Goal: Information Seeking & Learning: Learn about a topic

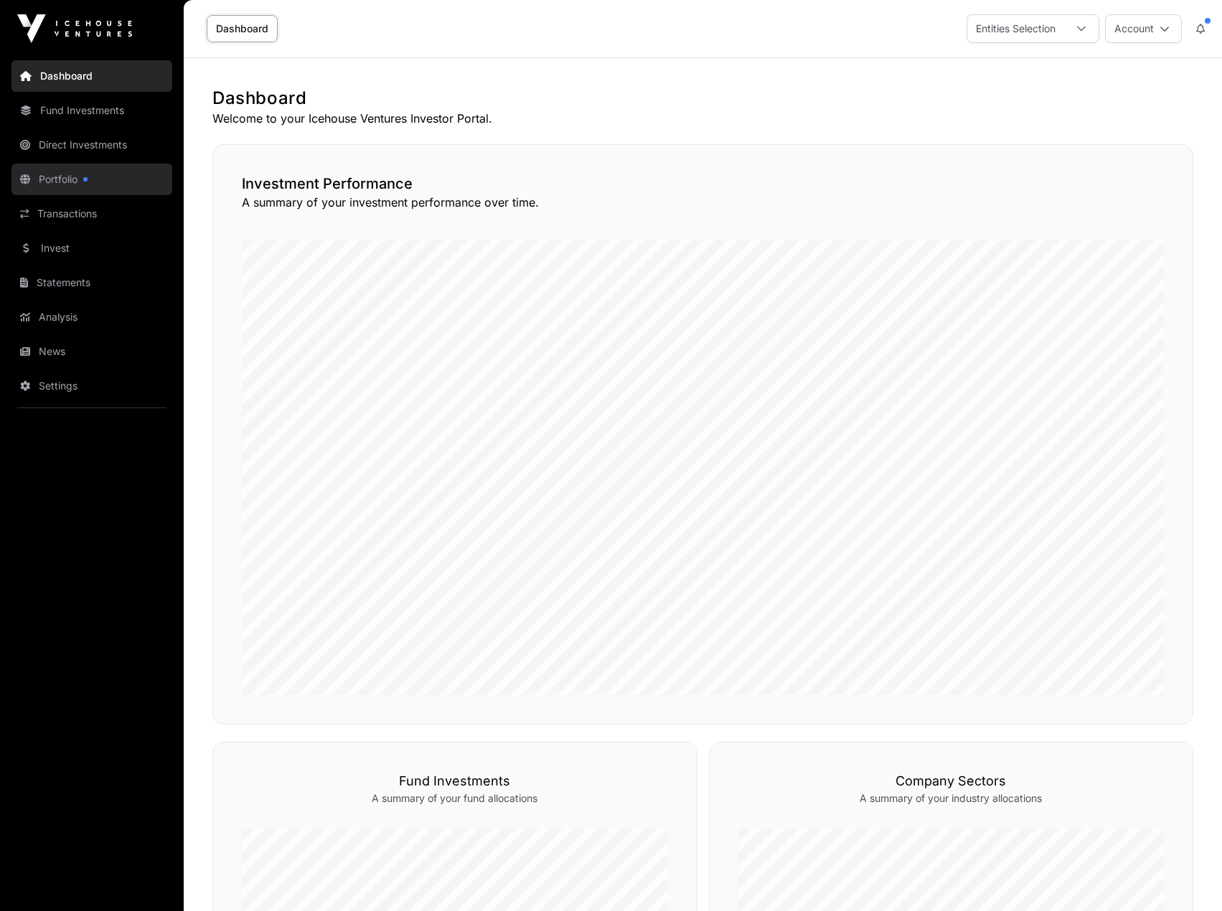
click at [83, 169] on link "Portfolio" at bounding box center [91, 180] width 161 height 32
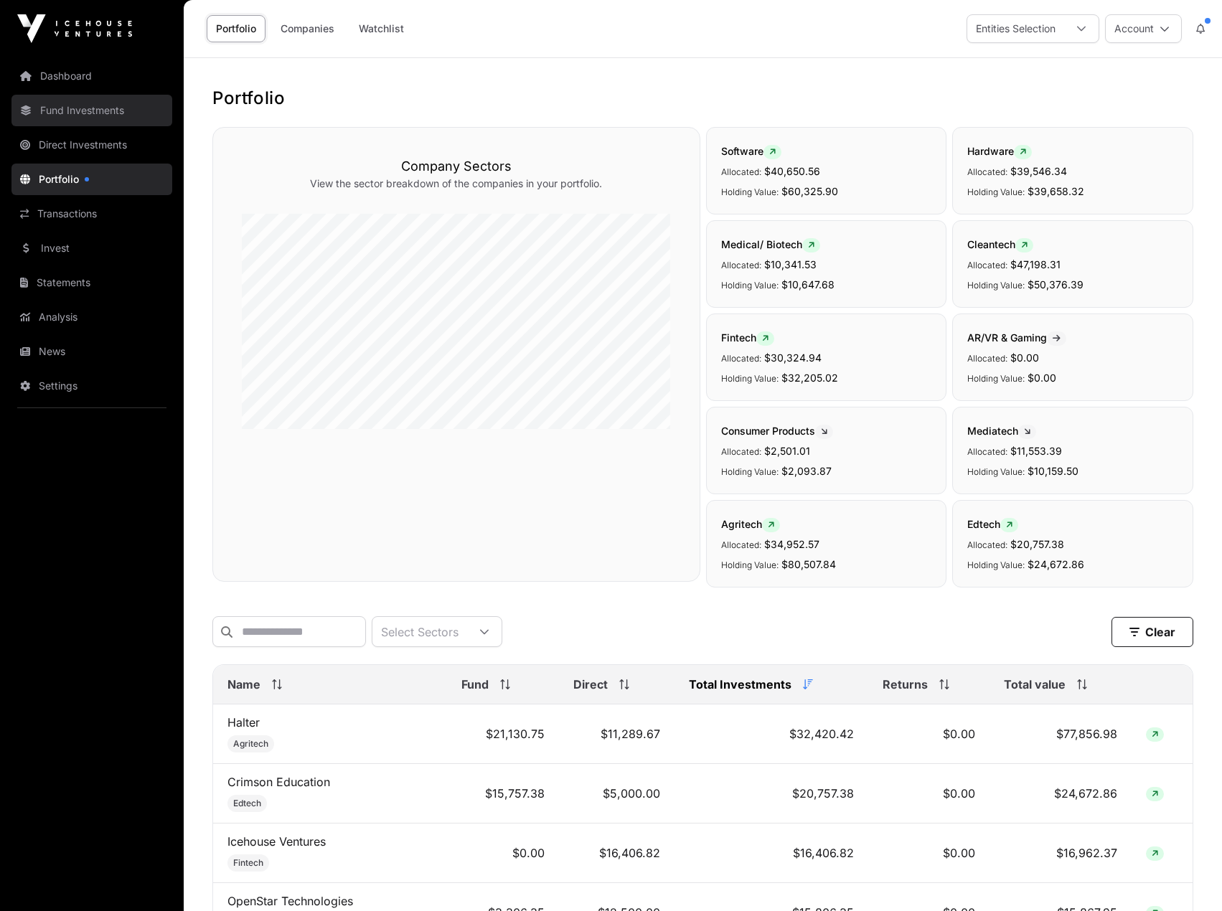
click at [70, 116] on link "Fund Investments" at bounding box center [91, 111] width 161 height 32
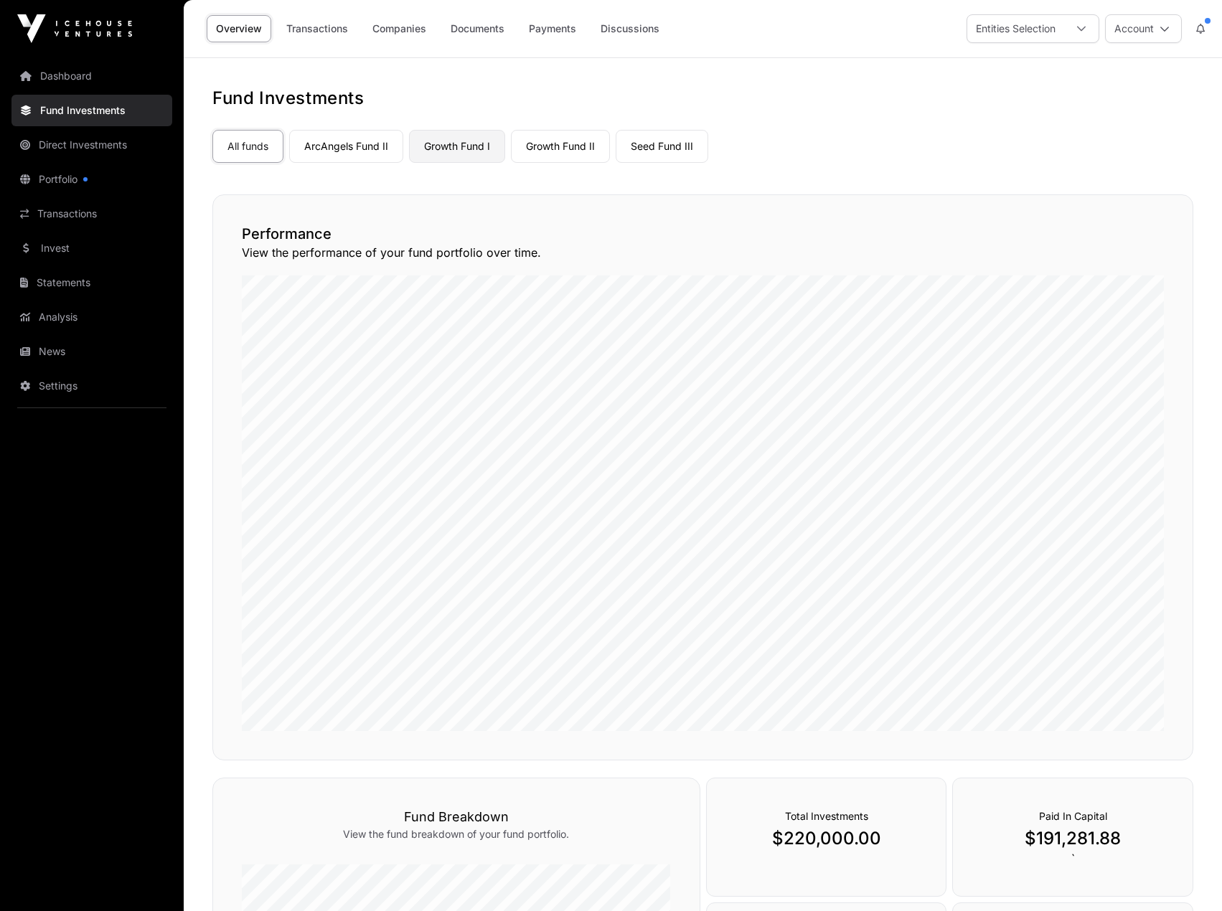
click at [445, 141] on link "Growth Fund I" at bounding box center [457, 146] width 96 height 33
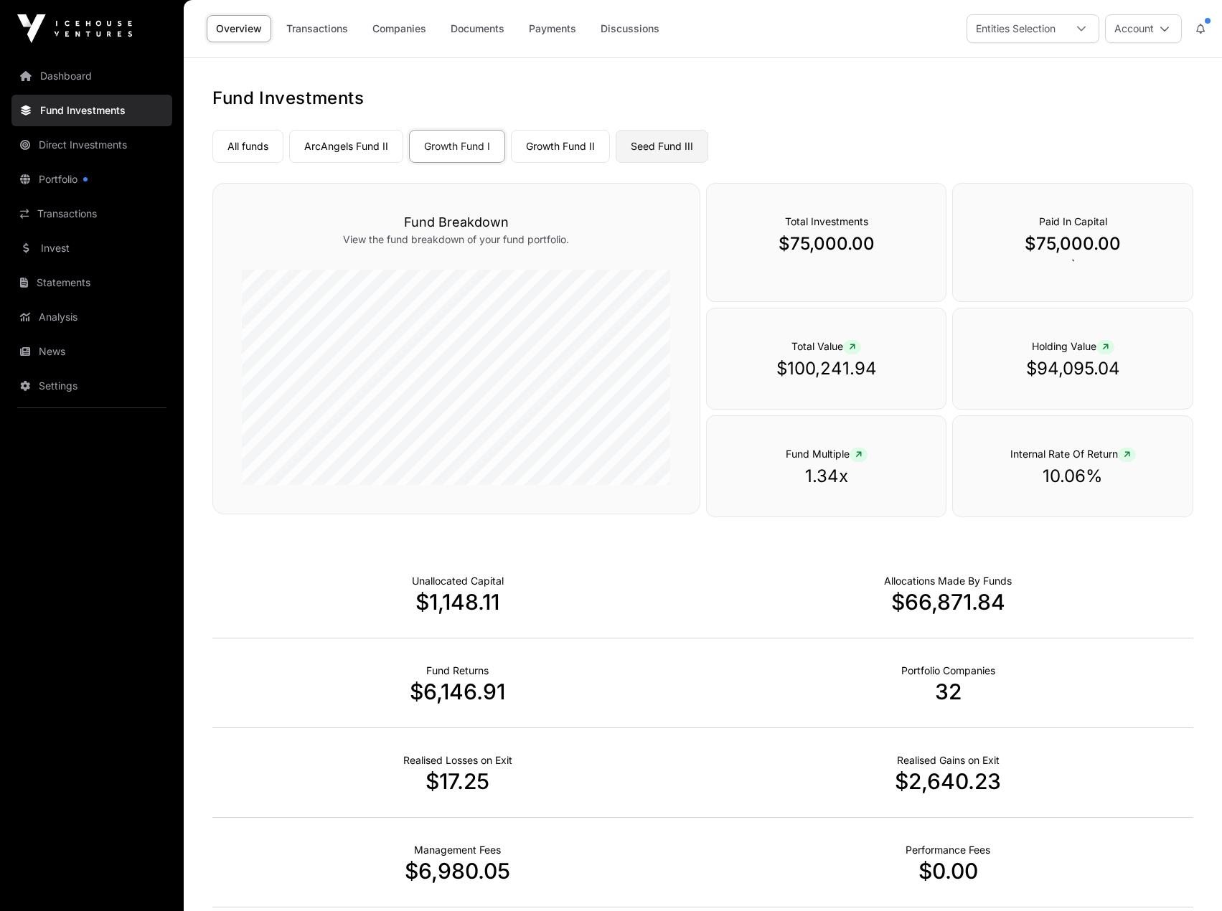
click at [645, 147] on link "Seed Fund III" at bounding box center [662, 146] width 93 height 33
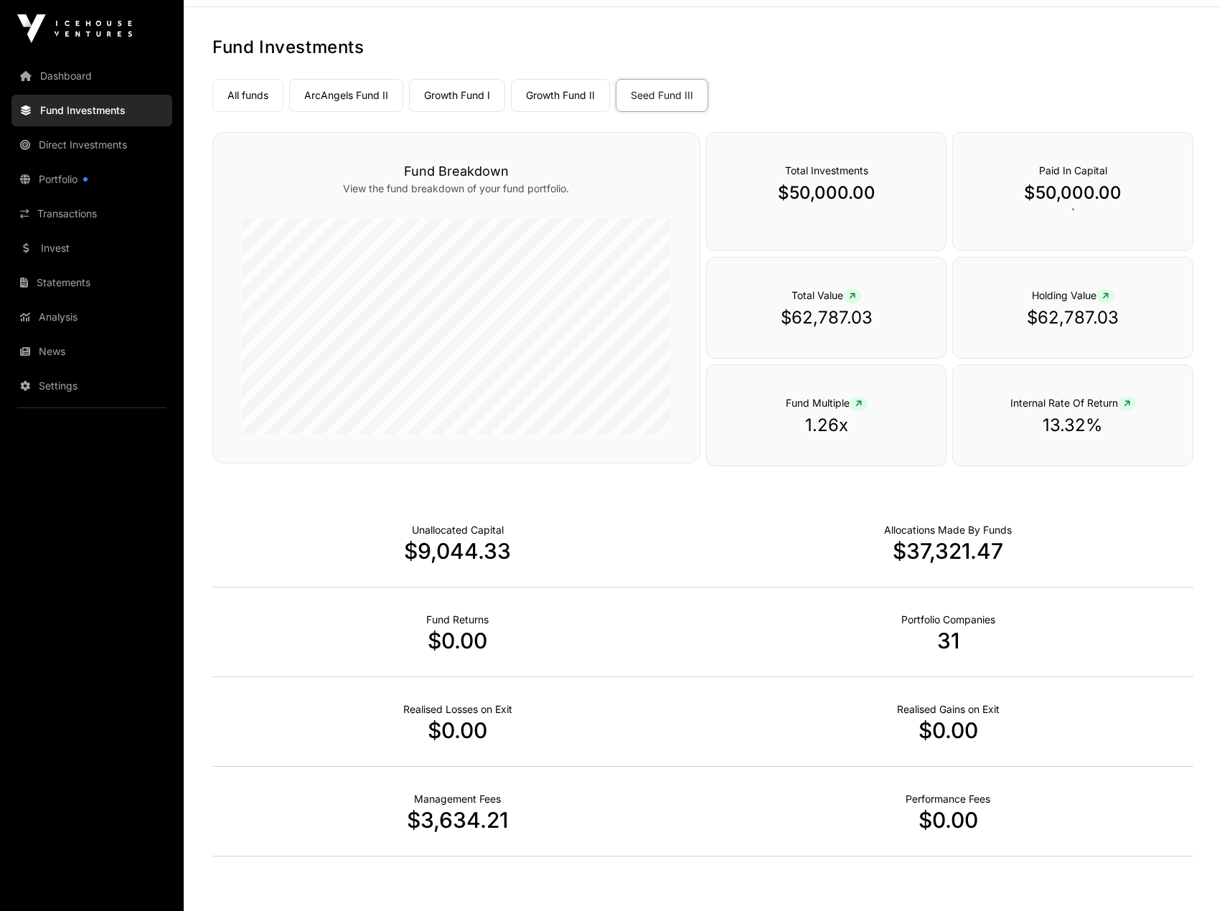
scroll to position [45, 0]
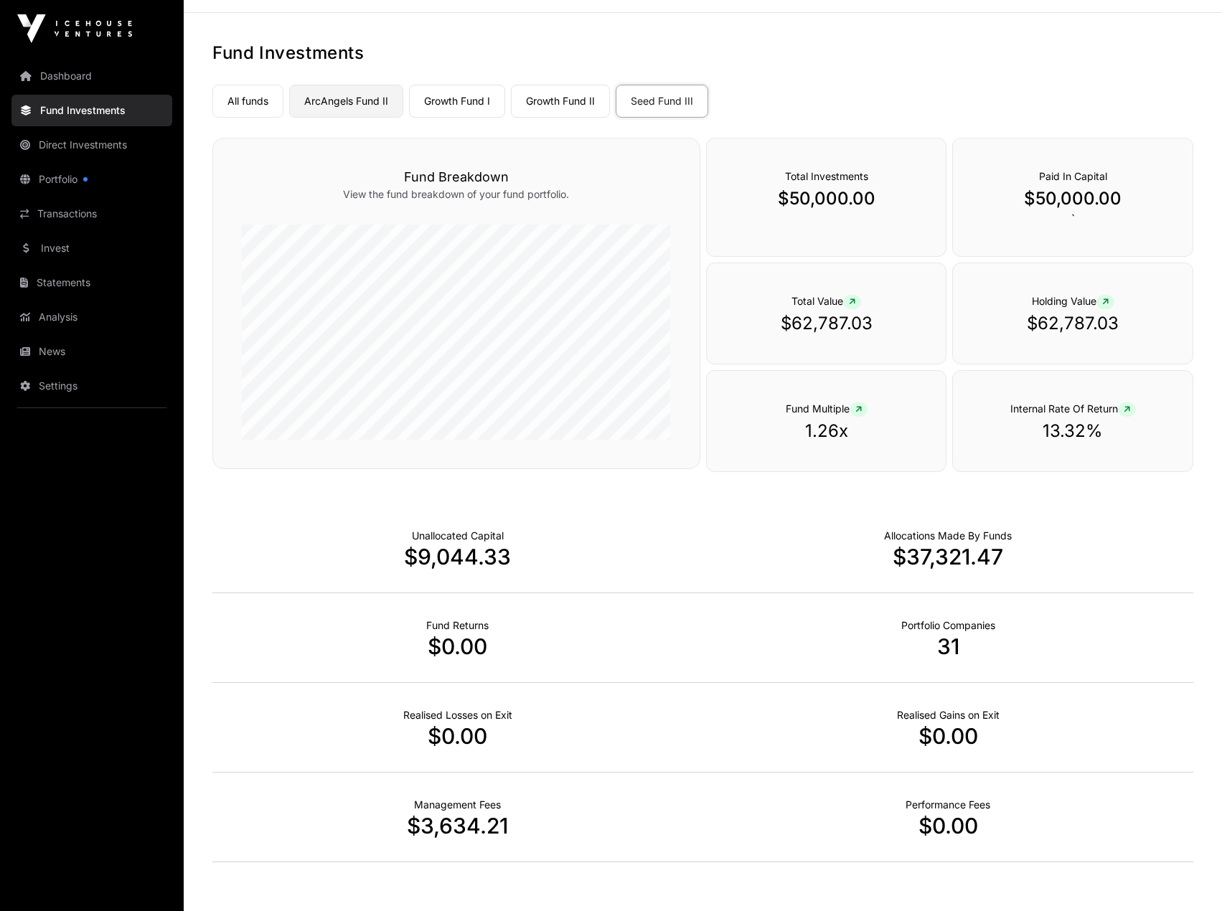
click at [348, 105] on link "ArcAngels Fund II" at bounding box center [346, 101] width 114 height 33
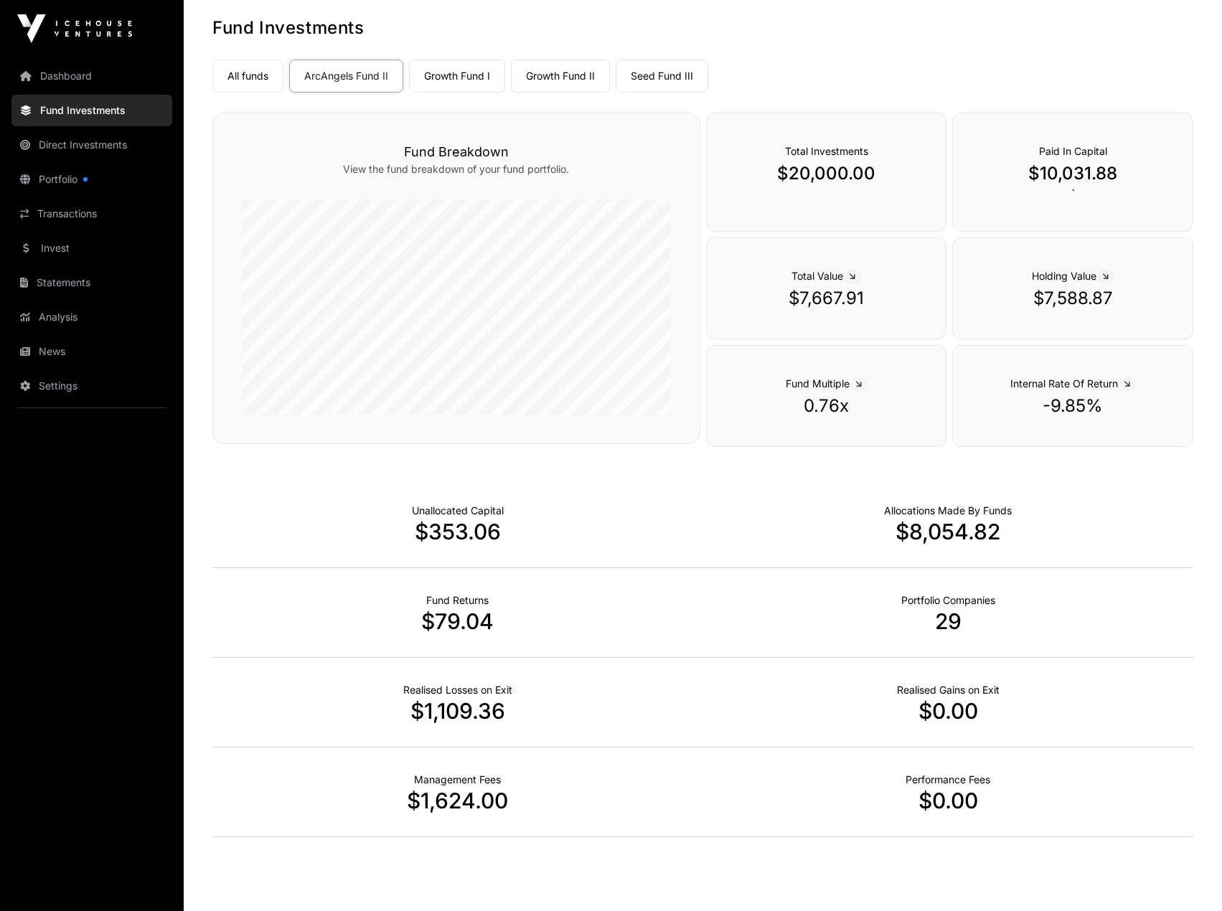
scroll to position [72, 0]
click at [545, 78] on link "Growth Fund II" at bounding box center [560, 74] width 99 height 33
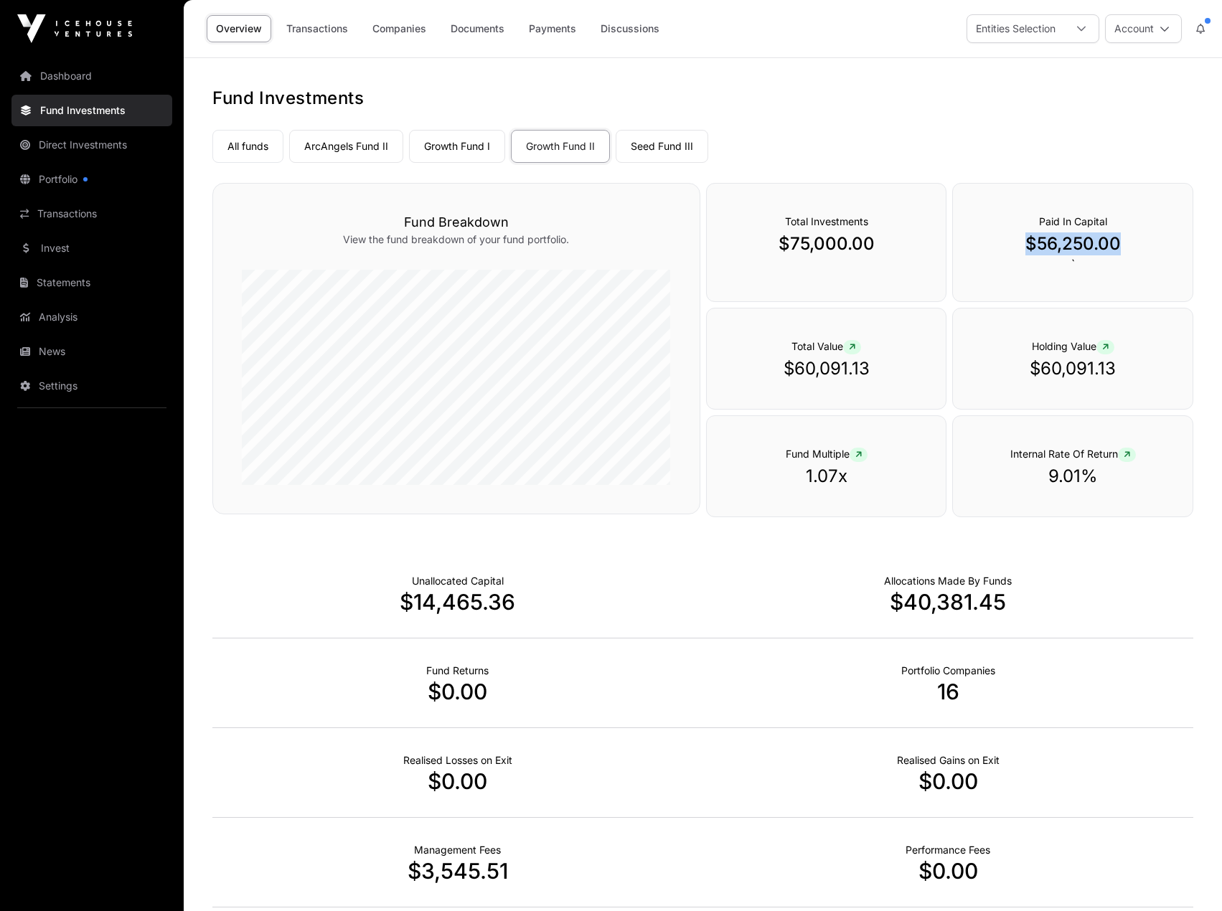
drag, startPoint x: 1030, startPoint y: 243, endPoint x: 1119, endPoint y: 239, distance: 89.1
click at [1119, 239] on p "$56,250.00" at bounding box center [1073, 244] width 182 height 23
click at [1120, 240] on p "$56,250.00" at bounding box center [1073, 244] width 182 height 23
click at [1013, 244] on p "$56,250.00" at bounding box center [1073, 244] width 182 height 23
drag, startPoint x: 1020, startPoint y: 242, endPoint x: 1117, endPoint y: 245, distance: 96.9
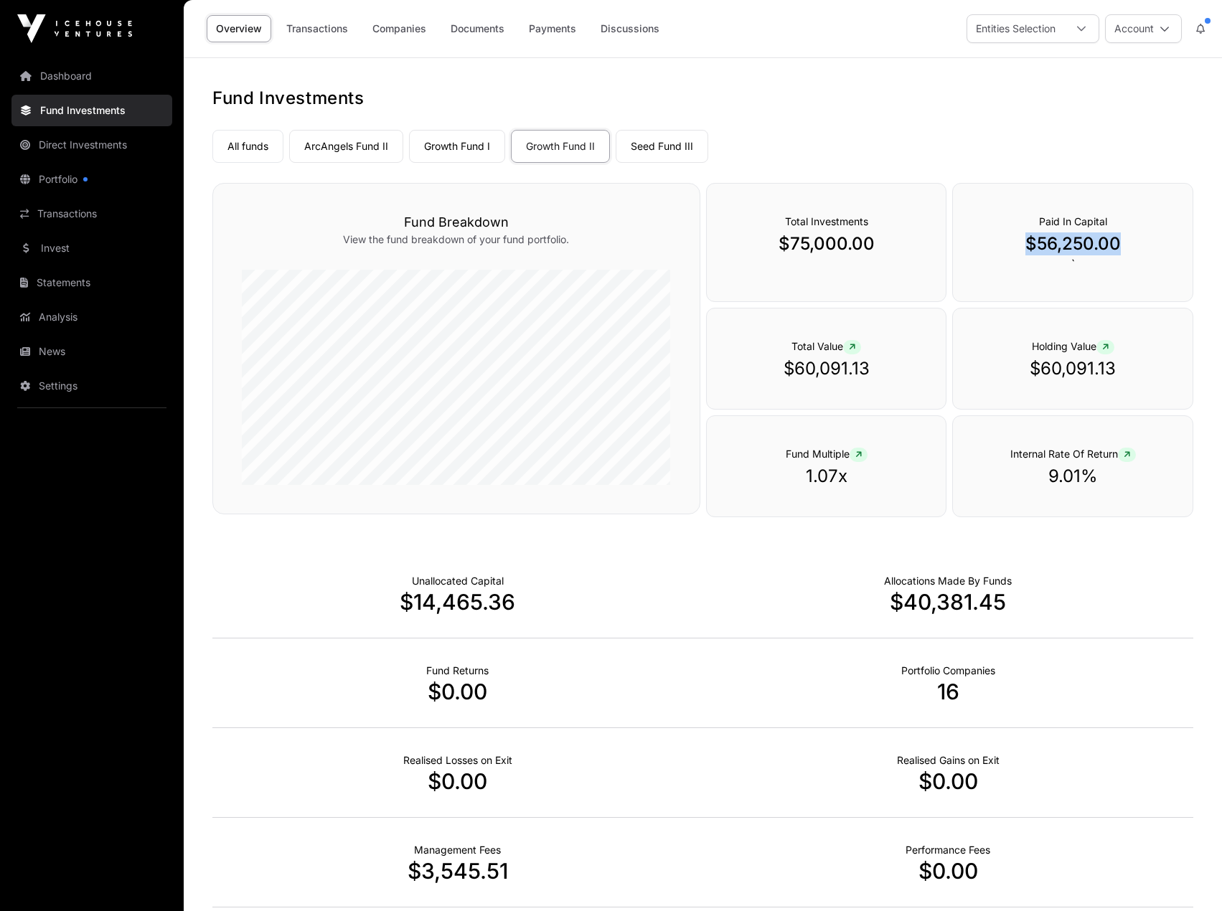
click at [1117, 245] on p "$56,250.00" at bounding box center [1073, 244] width 182 height 23
click at [1051, 244] on p "$56,250.00" at bounding box center [1073, 244] width 182 height 23
drag, startPoint x: 1018, startPoint y: 243, endPoint x: 1115, endPoint y: 250, distance: 97.1
click at [1114, 250] on p "$56,250.00" at bounding box center [1073, 244] width 182 height 23
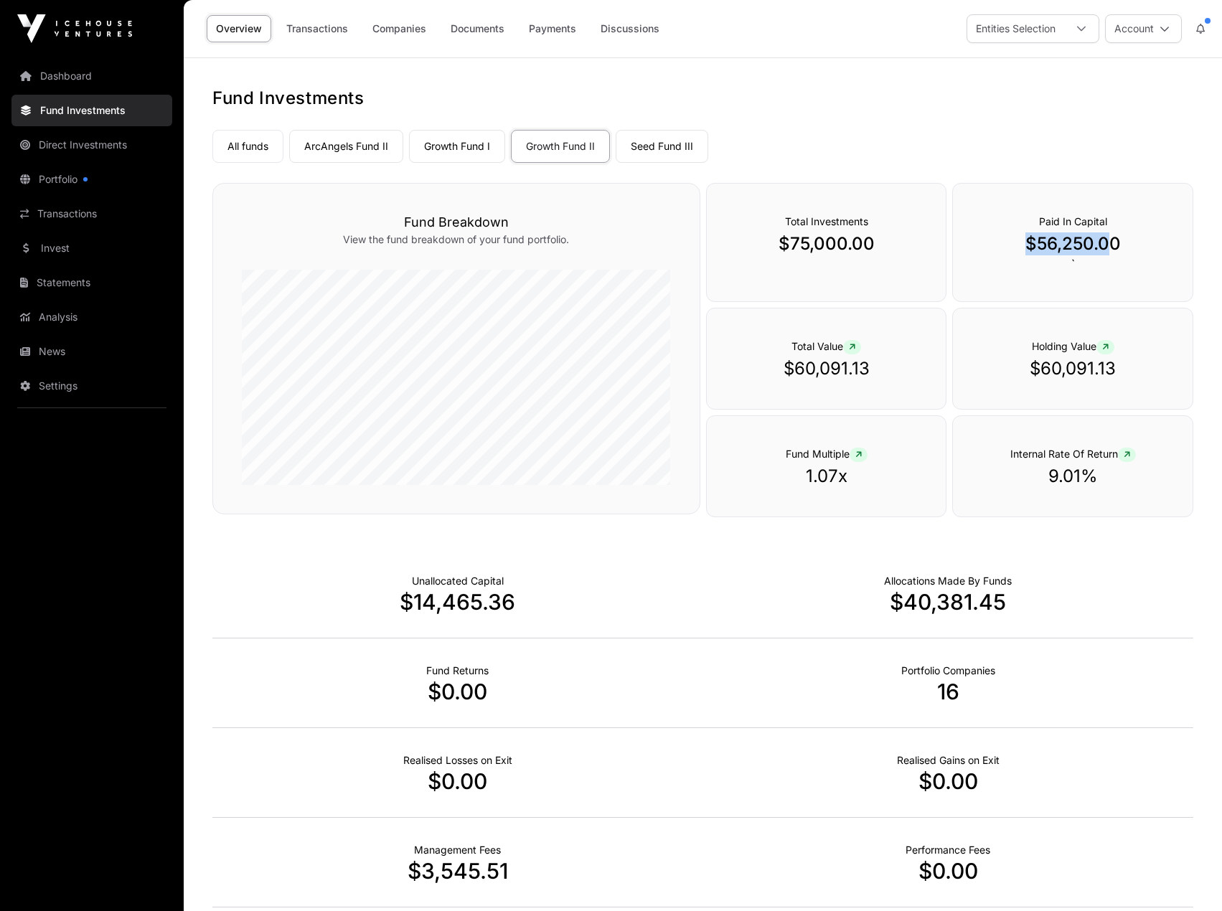
click at [1109, 244] on p "$56,250.00" at bounding box center [1073, 244] width 182 height 23
click at [34, 145] on link "Direct Investments" at bounding box center [91, 145] width 161 height 32
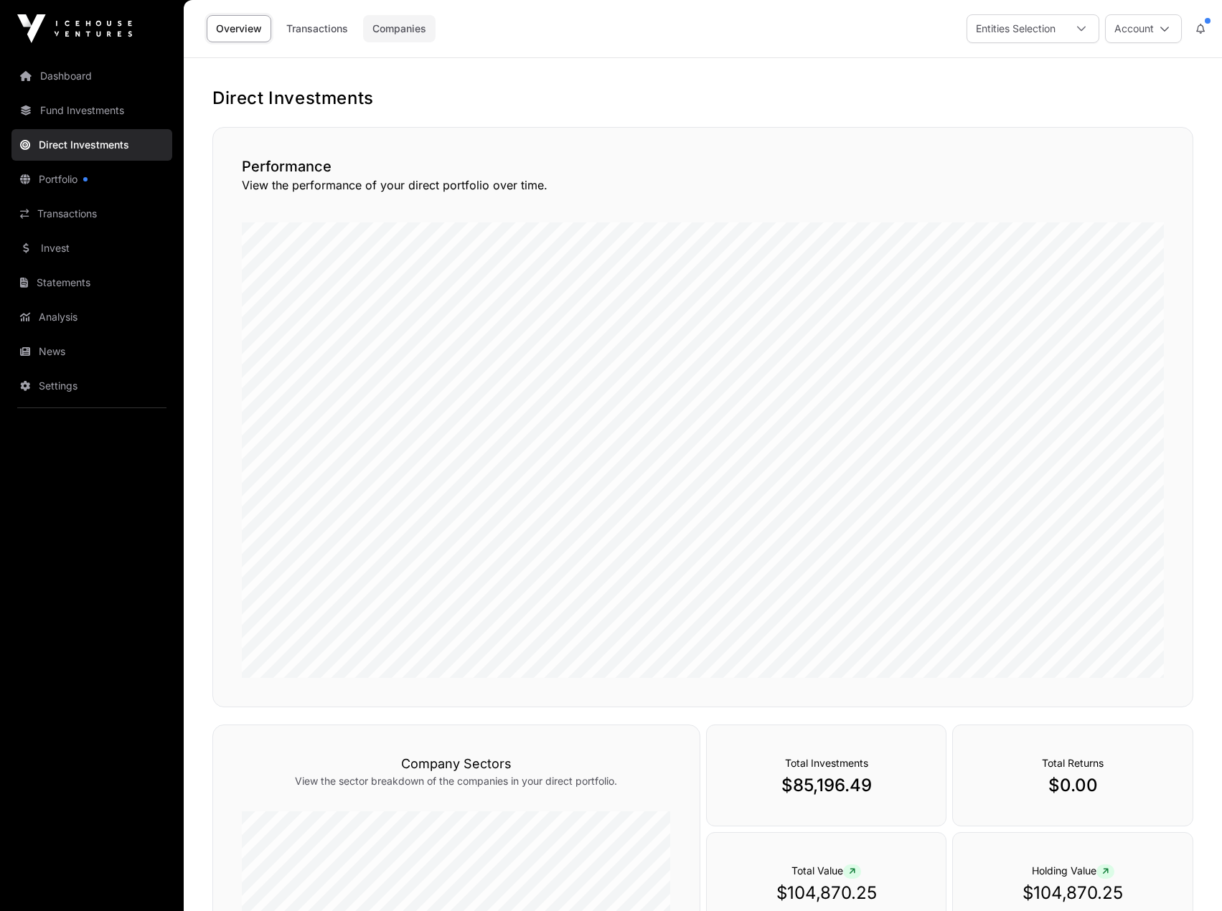
click at [396, 30] on link "Companies" at bounding box center [399, 28] width 72 height 27
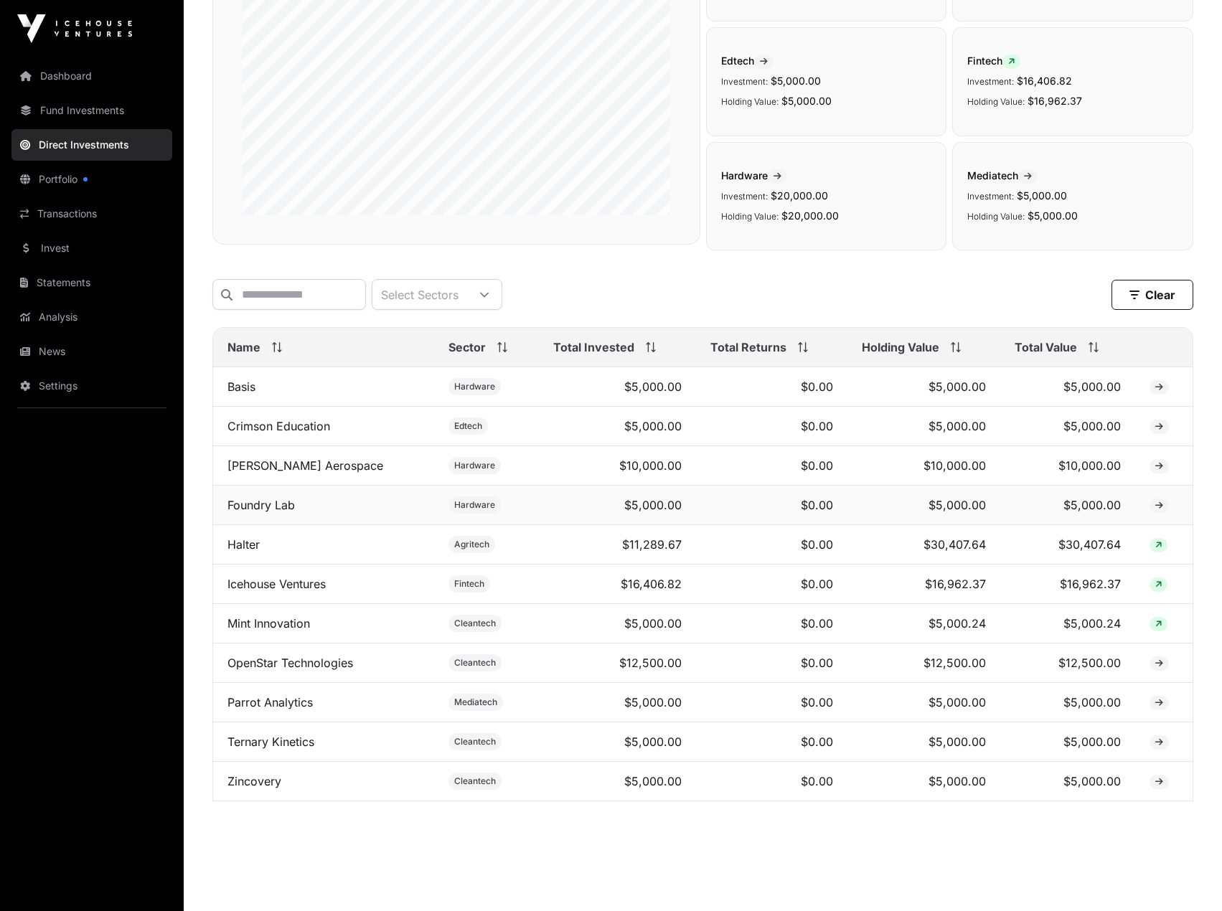
scroll to position [215, 0]
drag, startPoint x: 1079, startPoint y: 552, endPoint x: 238, endPoint y: 548, distance: 841.1
click at [238, 548] on tr "Halter Agritech $11,289.67 $0.00 $30,407.64 $30,407.64" at bounding box center [703, 543] width 980 height 39
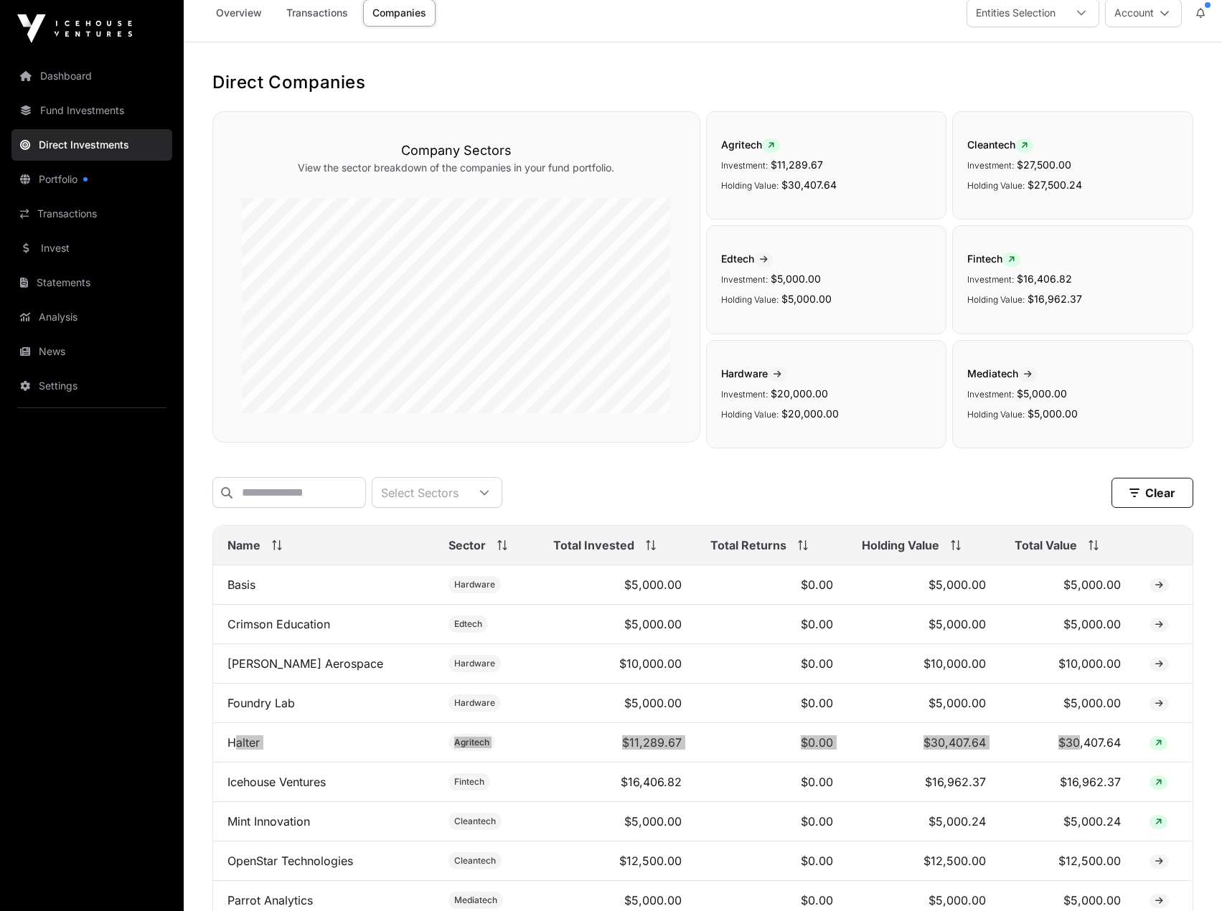
scroll to position [0, 0]
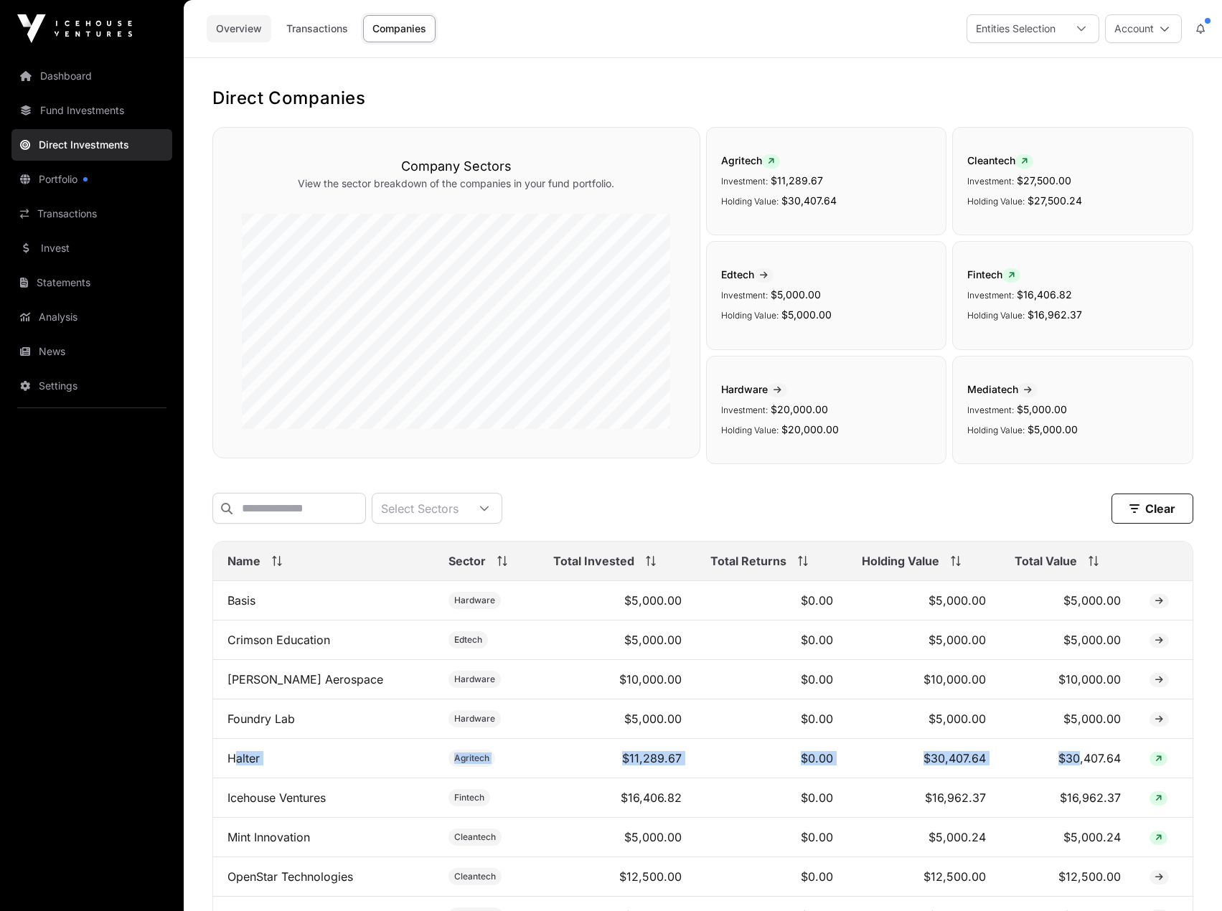
click at [227, 33] on link "Overview" at bounding box center [239, 28] width 65 height 27
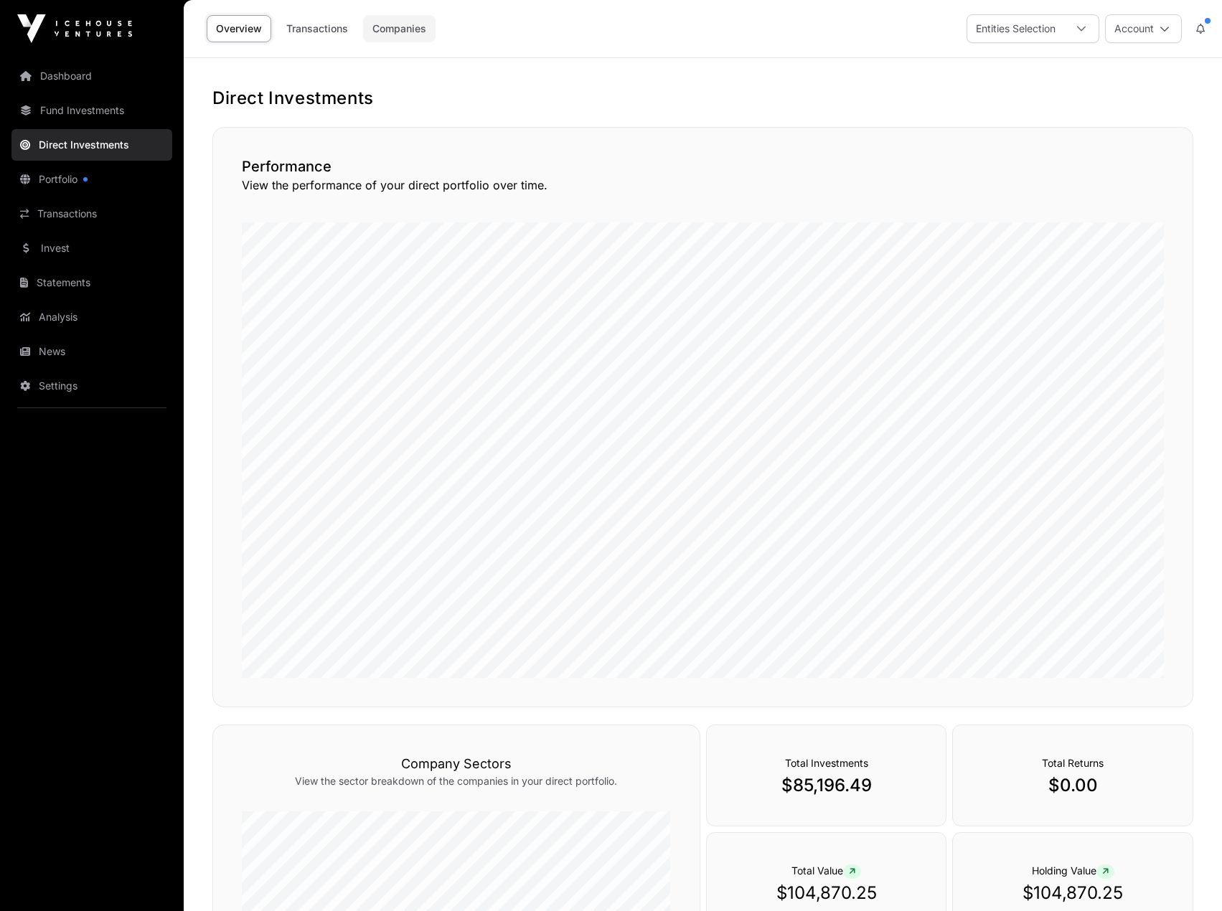
click at [397, 30] on link "Companies" at bounding box center [399, 28] width 72 height 27
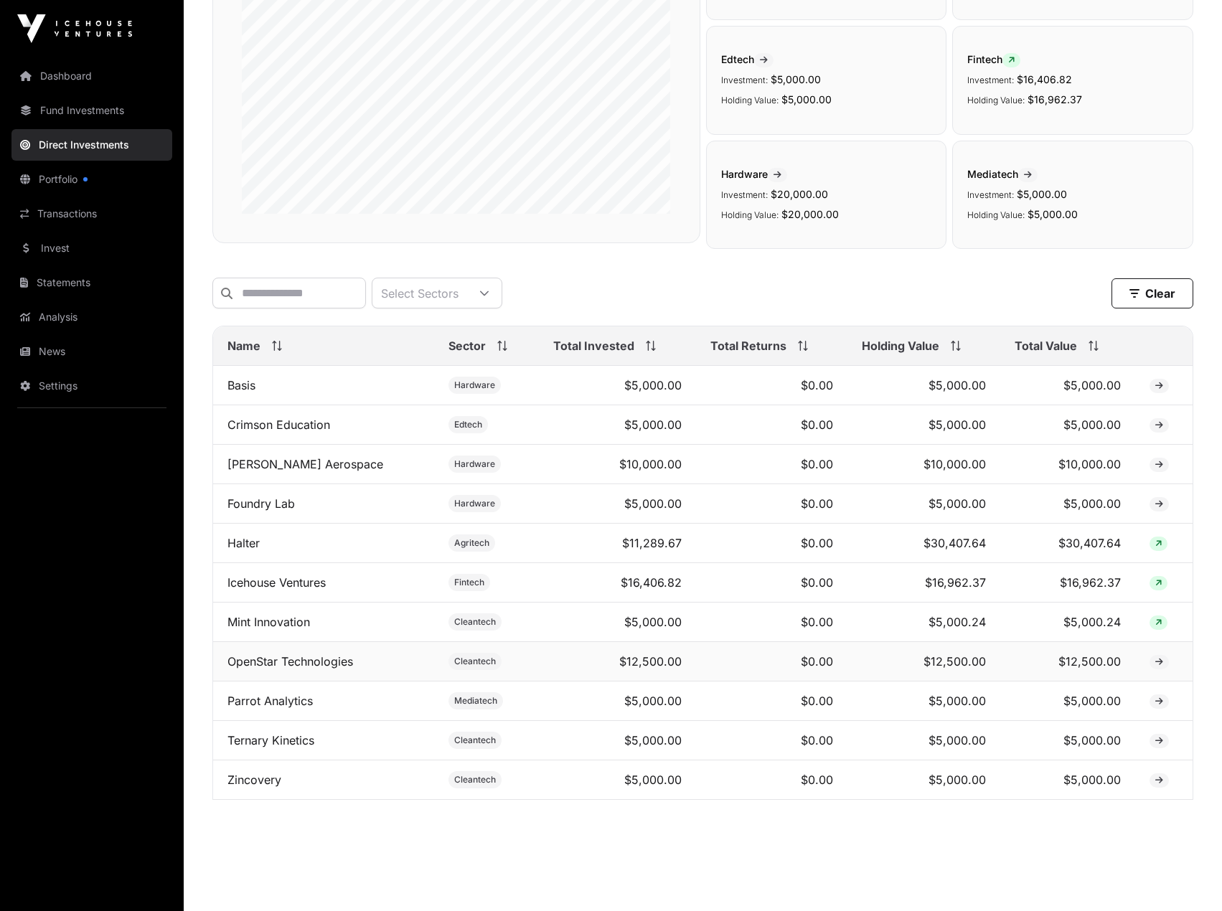
scroll to position [235, 0]
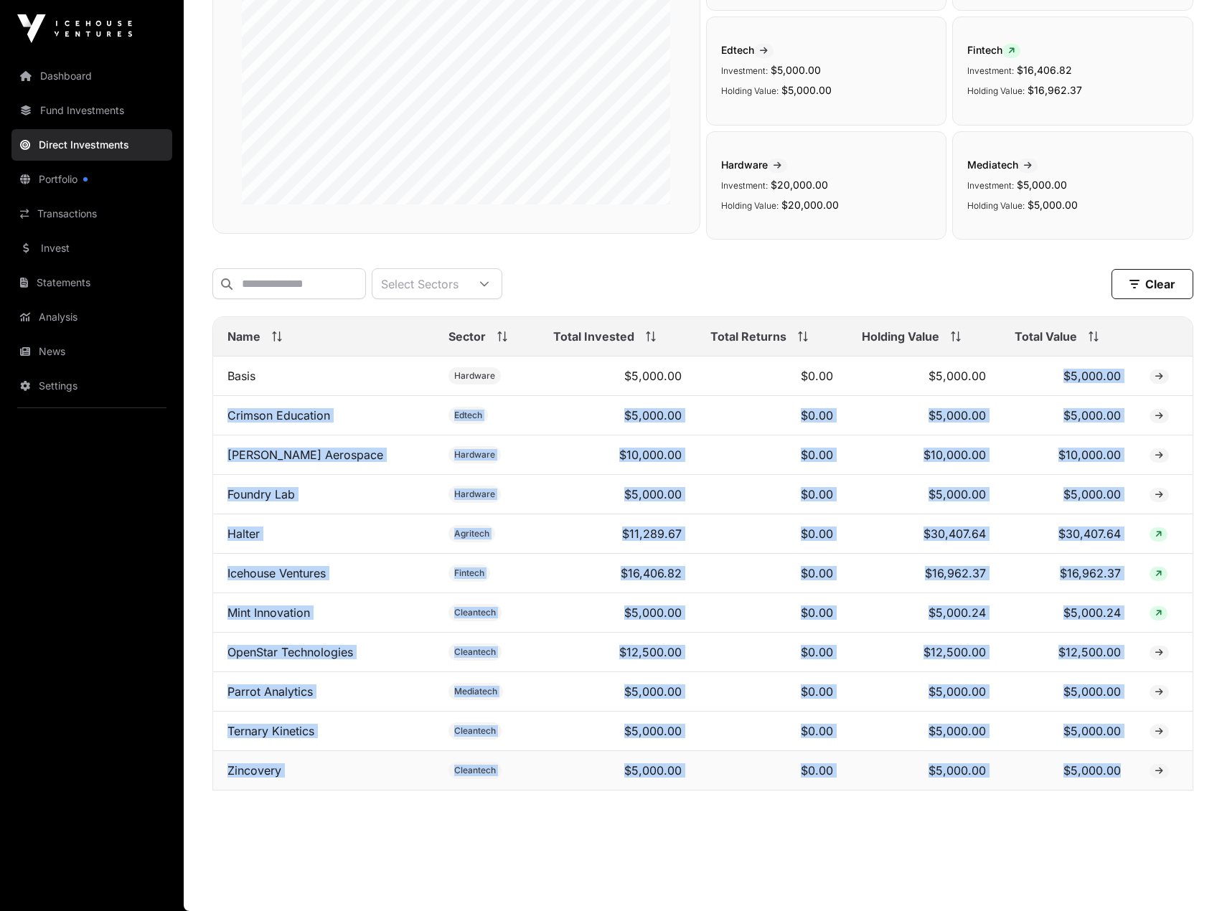
drag, startPoint x: 1051, startPoint y: 368, endPoint x: 1117, endPoint y: 769, distance: 405.8
click at [1117, 769] on tbody "Basis Hardware $5,000.00 $0.00 $5,000.00 $5,000.00 Crimson Education Edtech $5,…" at bounding box center [703, 574] width 980 height 434
copy tbody "$5,000.00 Crimson Education Edtech $5,000.00 $0.00 $5,000.00 $5,000.00 [PERSON_…"
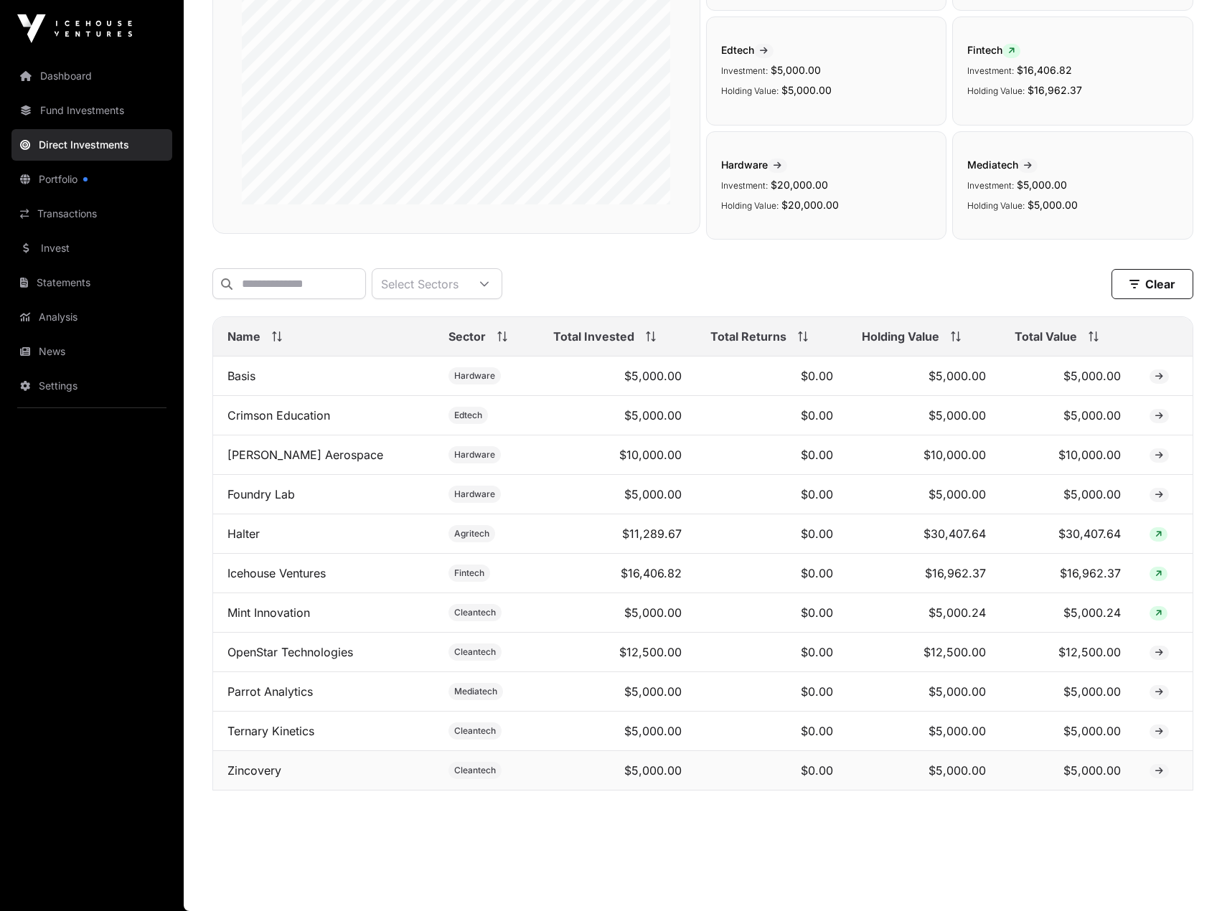
click at [1135, 768] on td at bounding box center [1163, 770] width 57 height 39
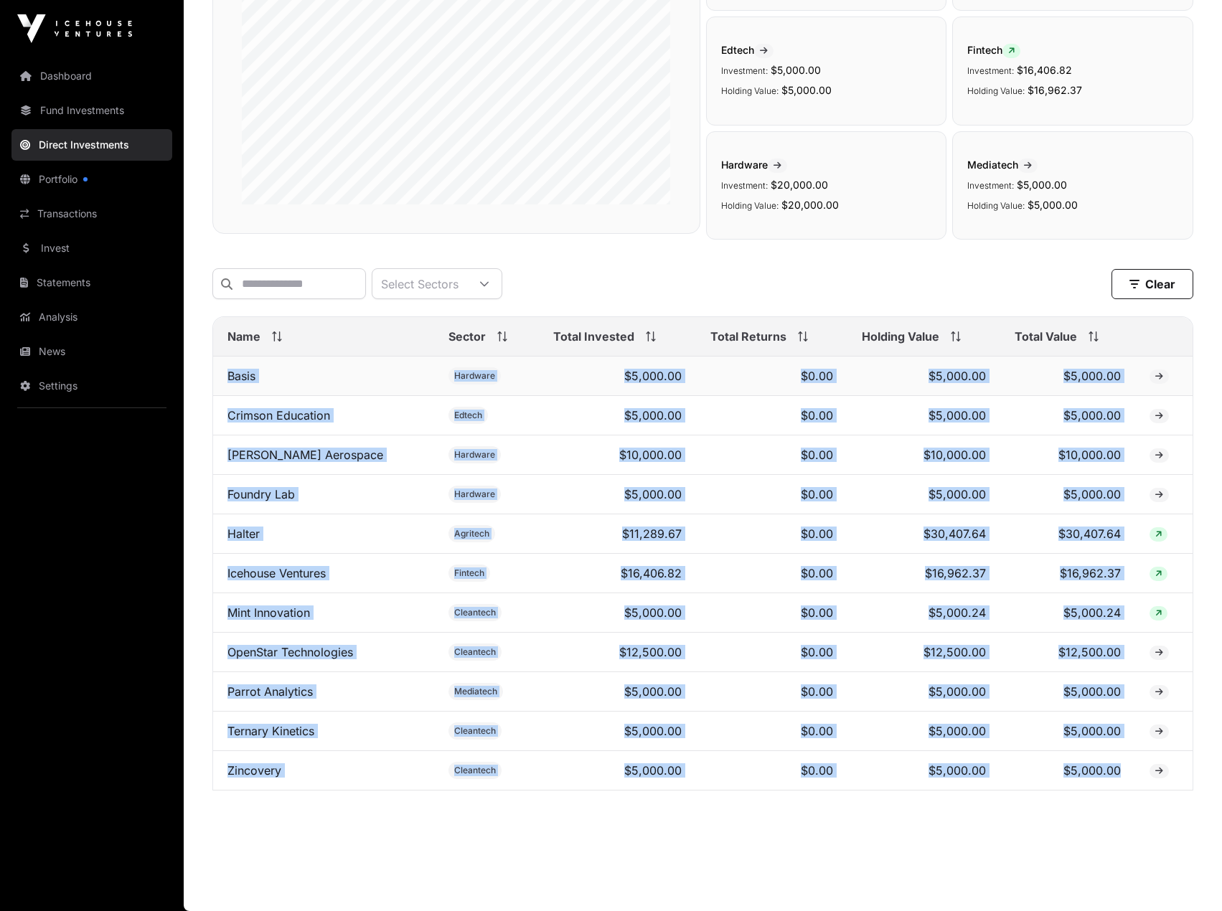
drag, startPoint x: 1130, startPoint y: 774, endPoint x: 227, endPoint y: 375, distance: 986.7
click at [227, 375] on tbody "Basis Hardware $5,000.00 $0.00 $5,000.00 $5,000.00 Crimson Education Edtech $5,…" at bounding box center [703, 574] width 980 height 434
copy tbody "Basis Hardware $5,000.00 $0.00 $5,000.00 $5,000.00 Crimson Education Edtech $5,…"
